Goal: Task Accomplishment & Management: Manage account settings

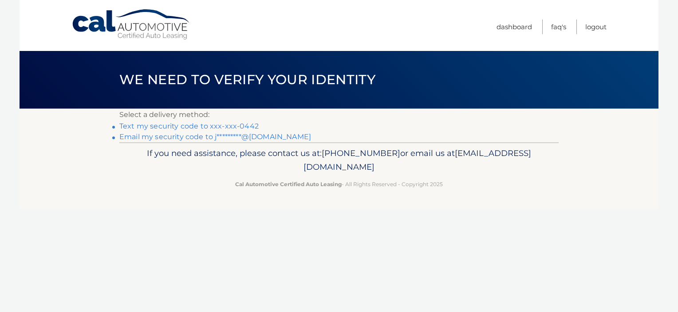
click at [184, 125] on link "Text my security code to xxx-xxx-0442" at bounding box center [188, 126] width 139 height 8
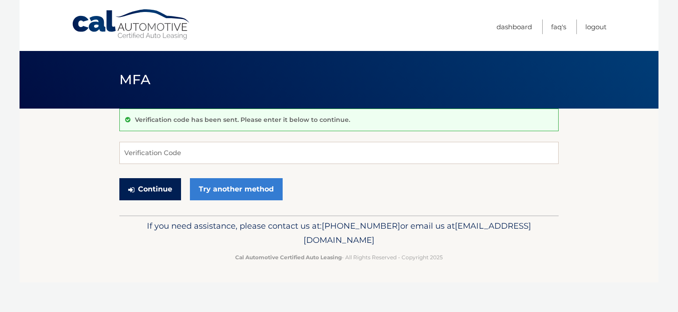
click at [146, 190] on button "Continue" at bounding box center [150, 189] width 62 height 22
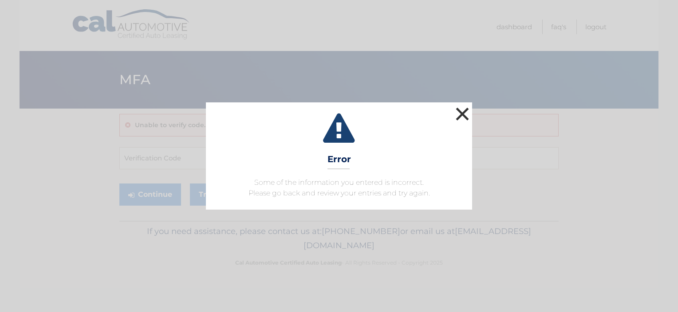
click at [460, 115] on button "×" at bounding box center [462, 114] width 18 height 18
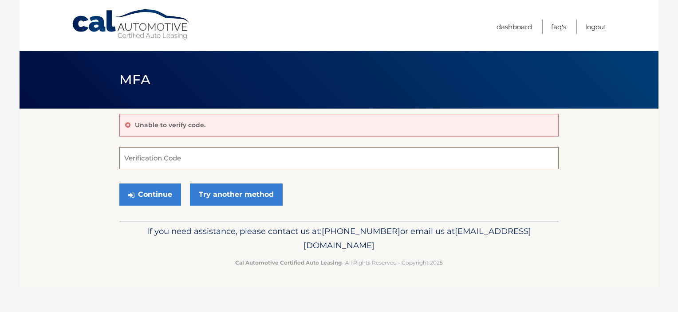
click at [167, 156] on input "Verification Code" at bounding box center [338, 158] width 439 height 22
type input "030656"
click at [119, 184] on button "Continue" at bounding box center [150, 195] width 62 height 22
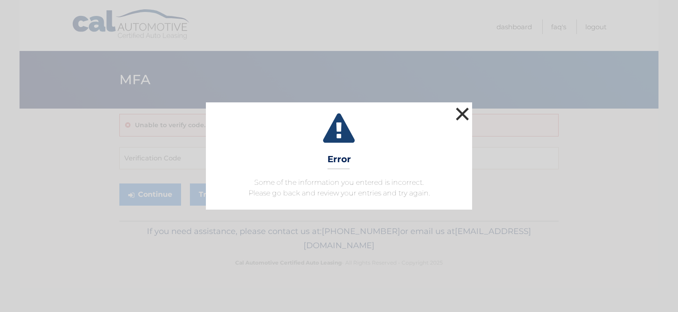
click at [454, 114] on button "×" at bounding box center [462, 114] width 18 height 18
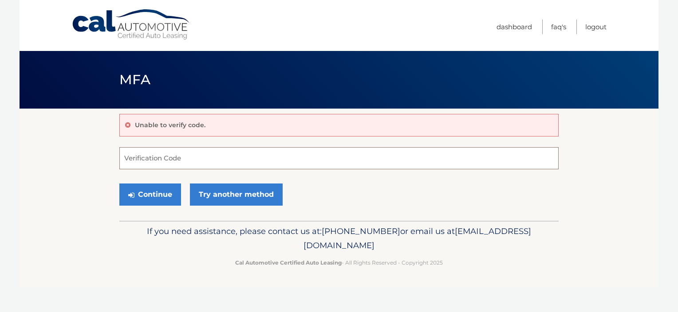
click at [145, 157] on input "Verification Code" at bounding box center [338, 158] width 439 height 22
type input "530656"
click at [119, 184] on button "Continue" at bounding box center [150, 195] width 62 height 22
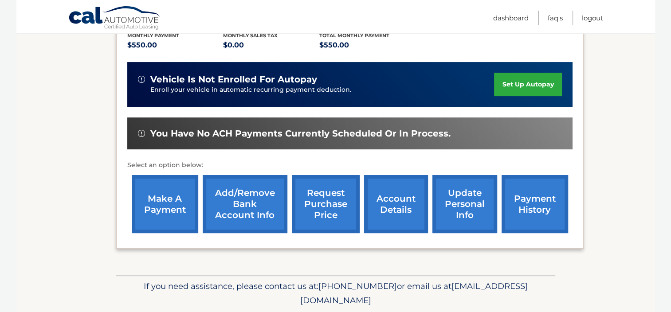
scroll to position [195, 0]
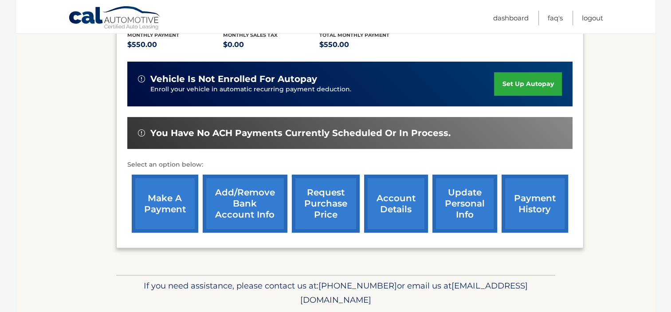
click at [322, 208] on link "request purchase price" at bounding box center [326, 204] width 68 height 58
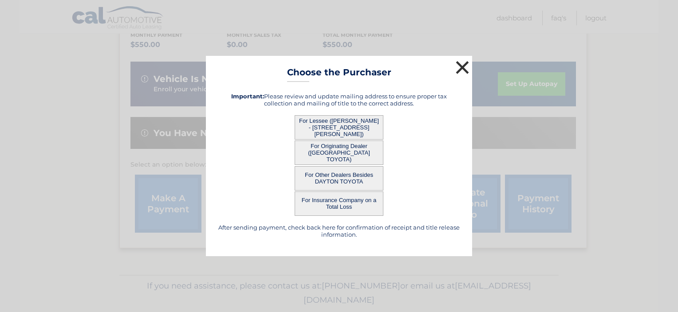
click at [463, 71] on button "×" at bounding box center [462, 68] width 18 height 18
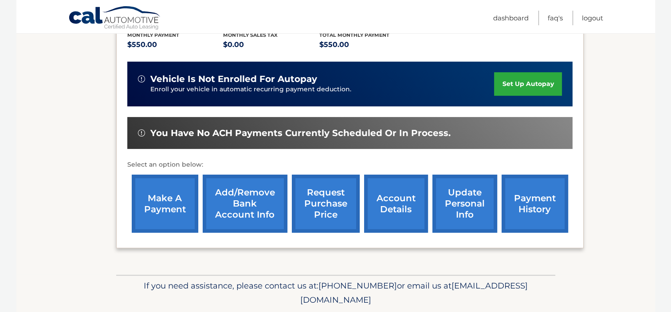
click at [338, 204] on link "request purchase price" at bounding box center [326, 204] width 68 height 58
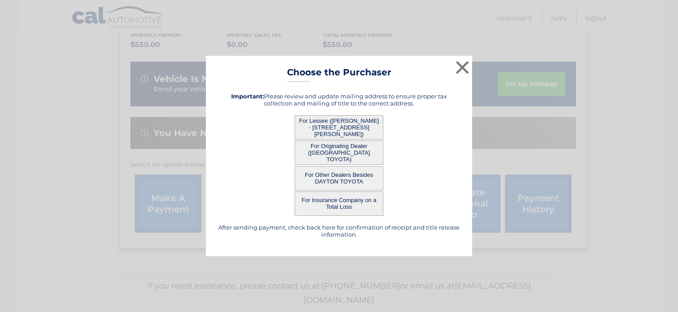
click at [324, 229] on h5 "After sending payment, check back here for confirmation of receipt and title re…" at bounding box center [339, 231] width 244 height 14
click at [461, 71] on button "×" at bounding box center [462, 68] width 18 height 18
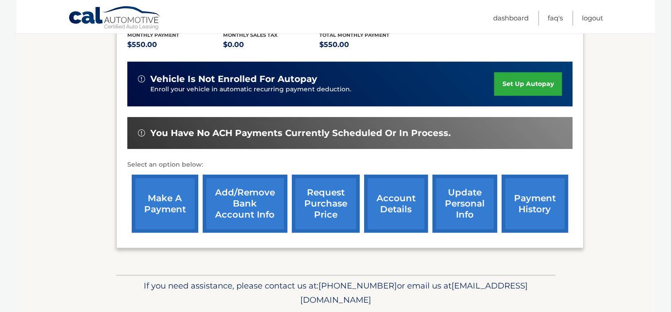
click at [405, 205] on link "account details" at bounding box center [396, 204] width 64 height 58
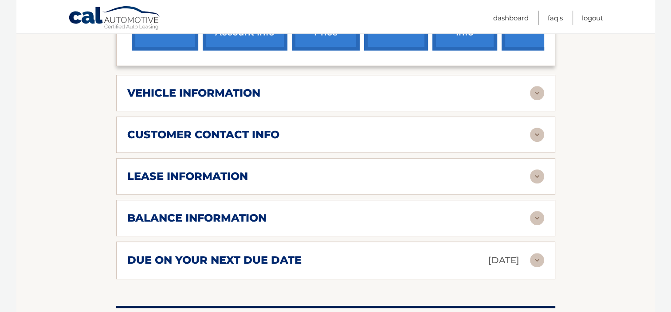
scroll to position [390, 0]
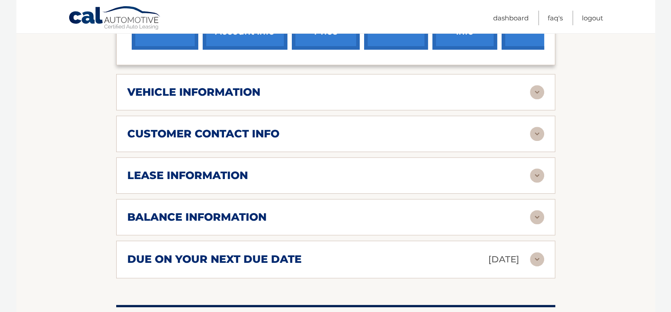
click at [539, 173] on img at bounding box center [537, 176] width 14 height 14
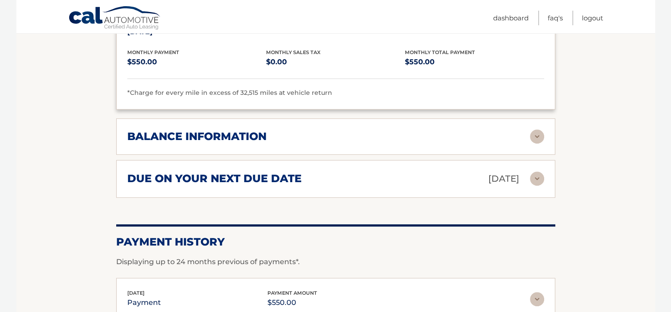
scroll to position [639, 0]
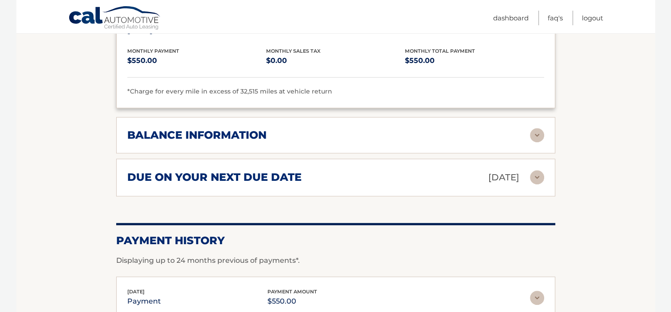
click at [539, 132] on img at bounding box center [537, 135] width 14 height 14
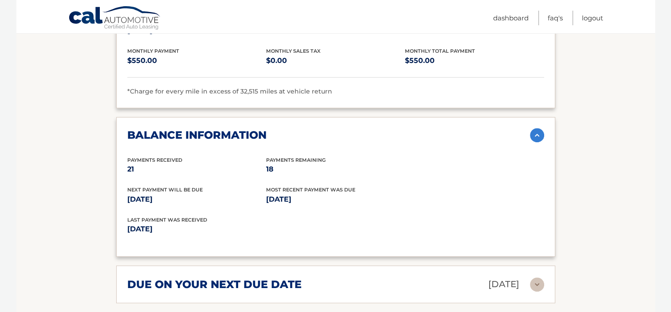
click at [497, 211] on div "Next Payment will be due [DATE] Most Recent Payment Was Due [DATE]" at bounding box center [335, 201] width 417 height 30
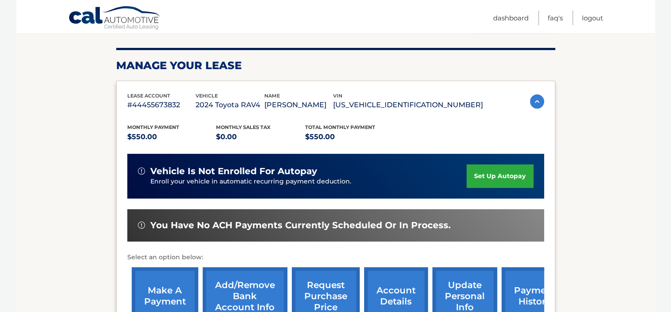
scroll to position [117, 0]
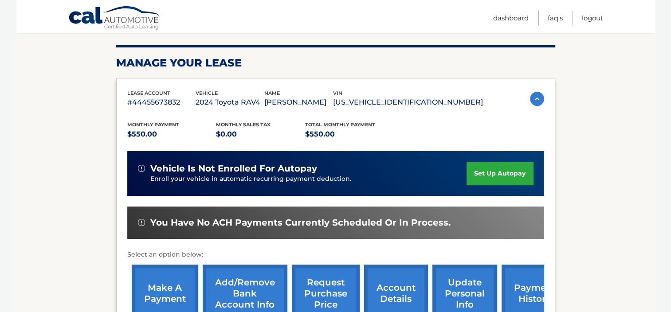
click at [537, 94] on img at bounding box center [537, 99] width 14 height 14
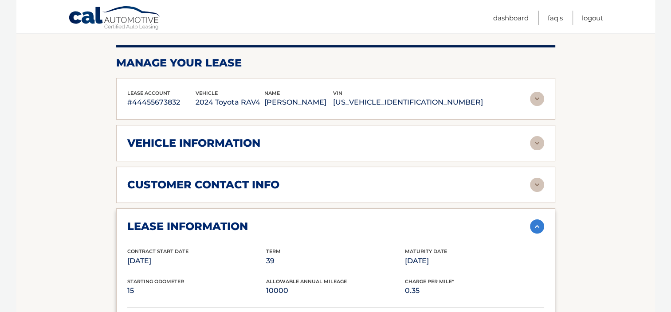
click at [538, 144] on img at bounding box center [537, 143] width 14 height 14
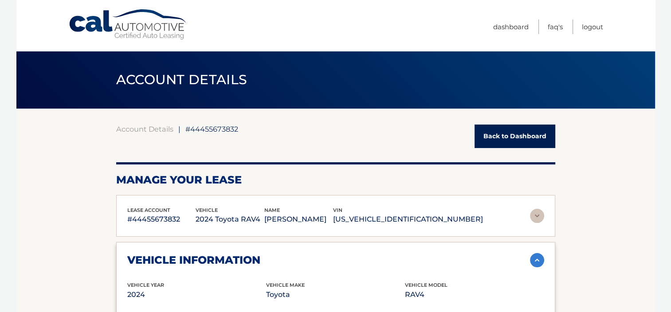
scroll to position [18, 0]
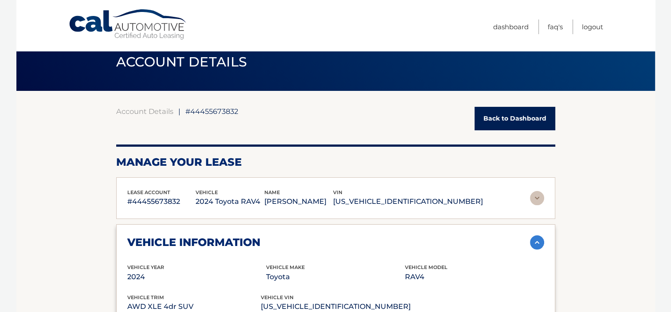
click at [174, 200] on p "#44455673832" at bounding box center [161, 202] width 69 height 12
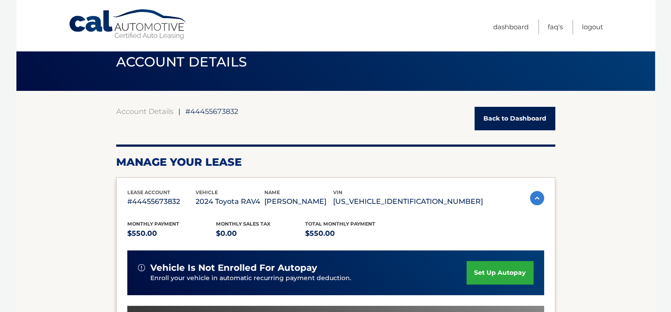
click at [381, 164] on h2 "Manage Your Lease" at bounding box center [335, 162] width 439 height 13
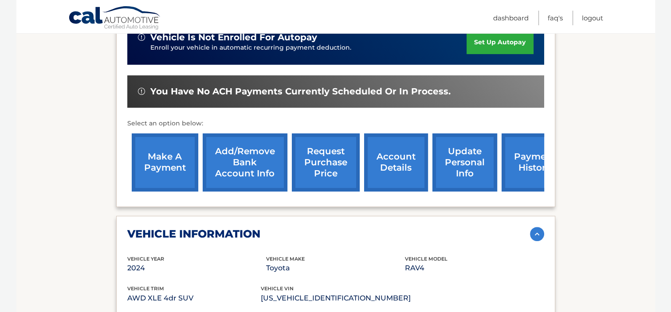
scroll to position [0, 0]
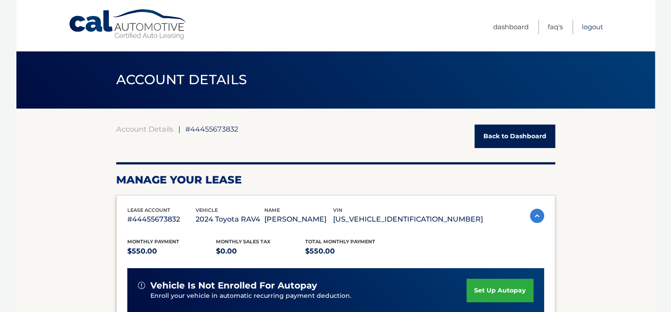
click at [586, 27] on link "Logout" at bounding box center [592, 27] width 21 height 15
